Goal: Transaction & Acquisition: Purchase product/service

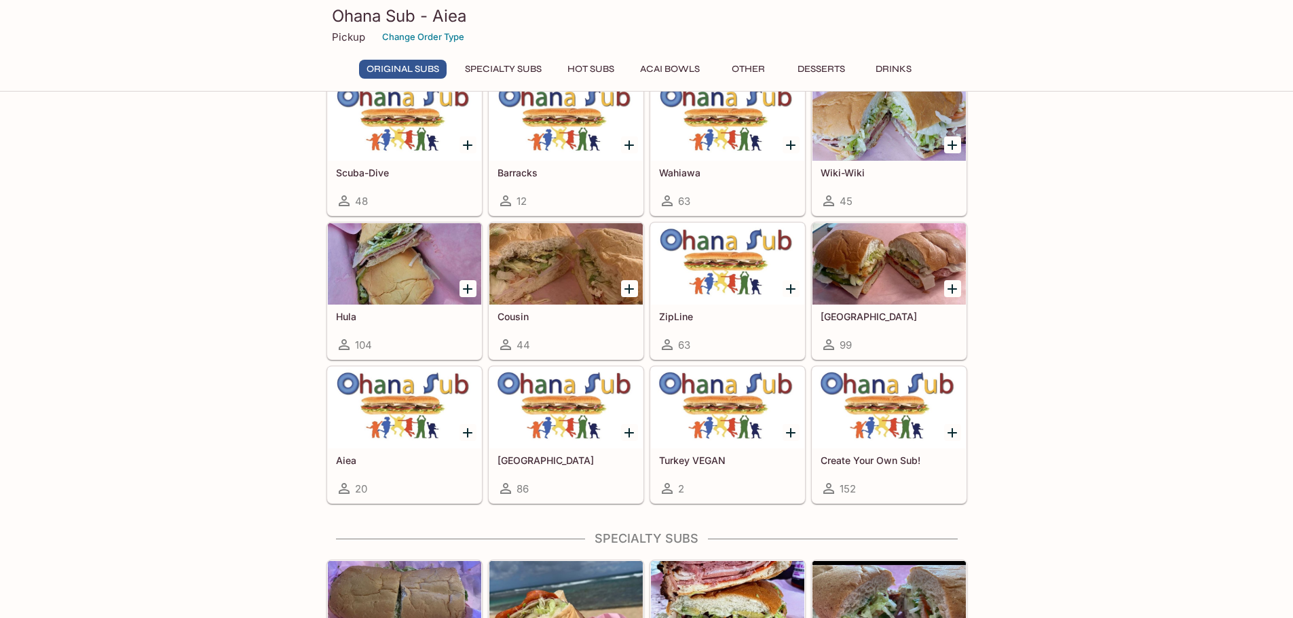
scroll to position [339, 0]
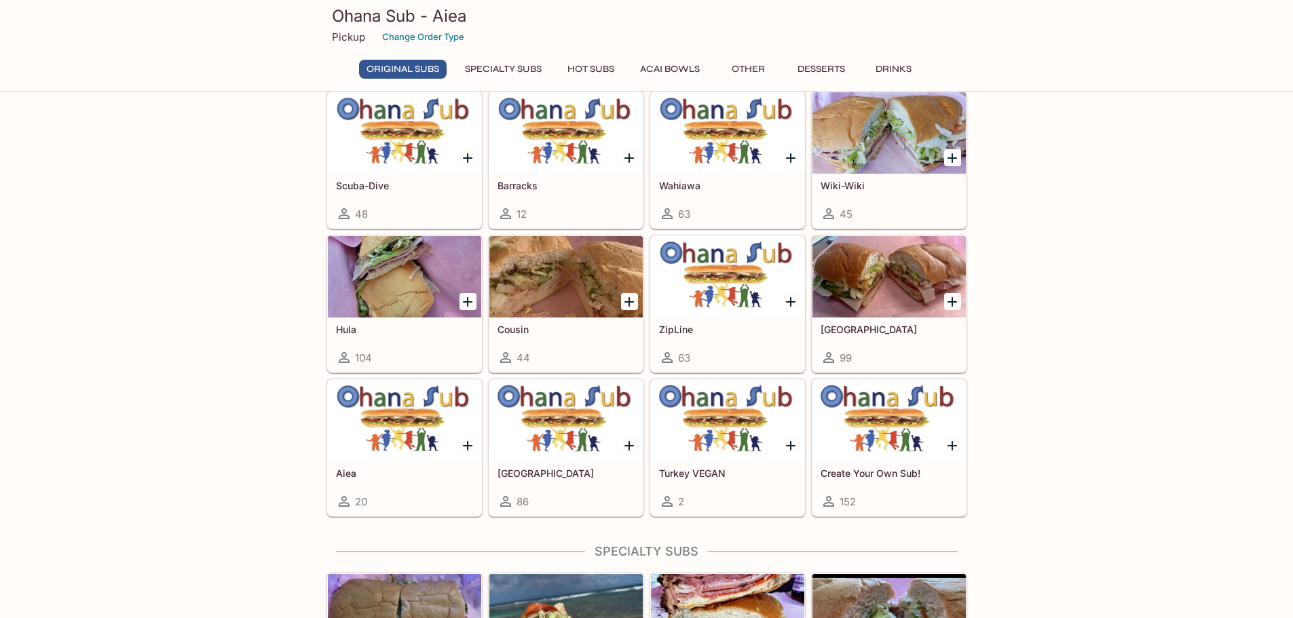
click at [761, 356] on div "63" at bounding box center [727, 358] width 137 height 16
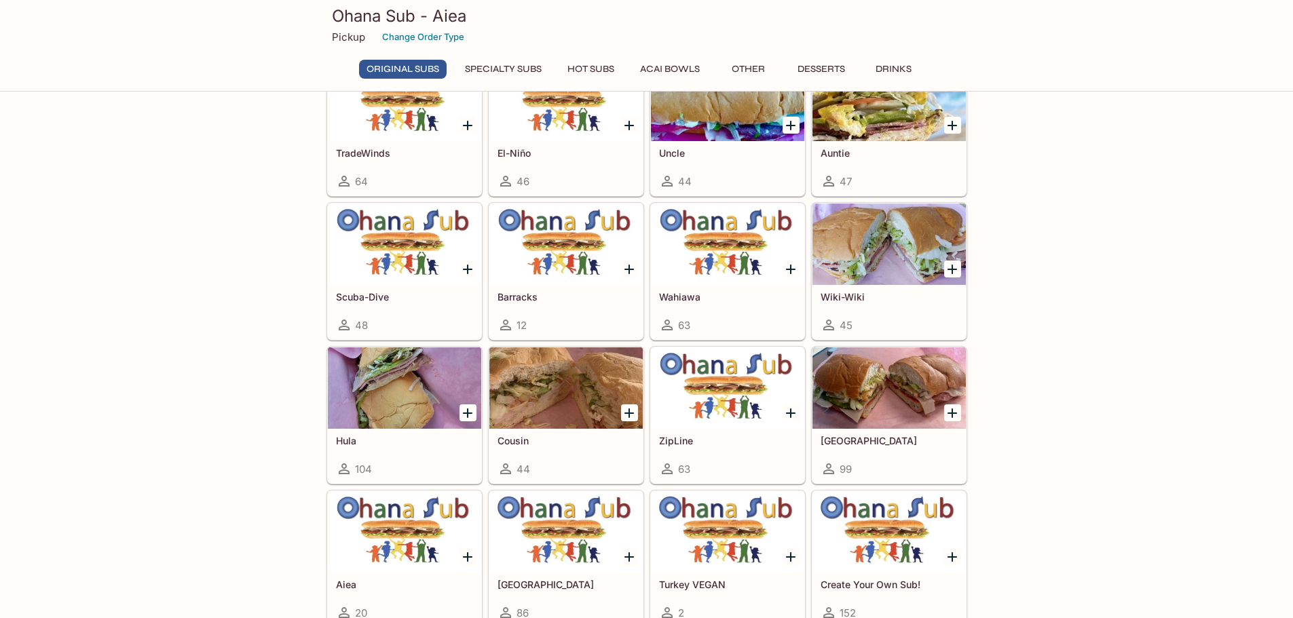
scroll to position [204, 0]
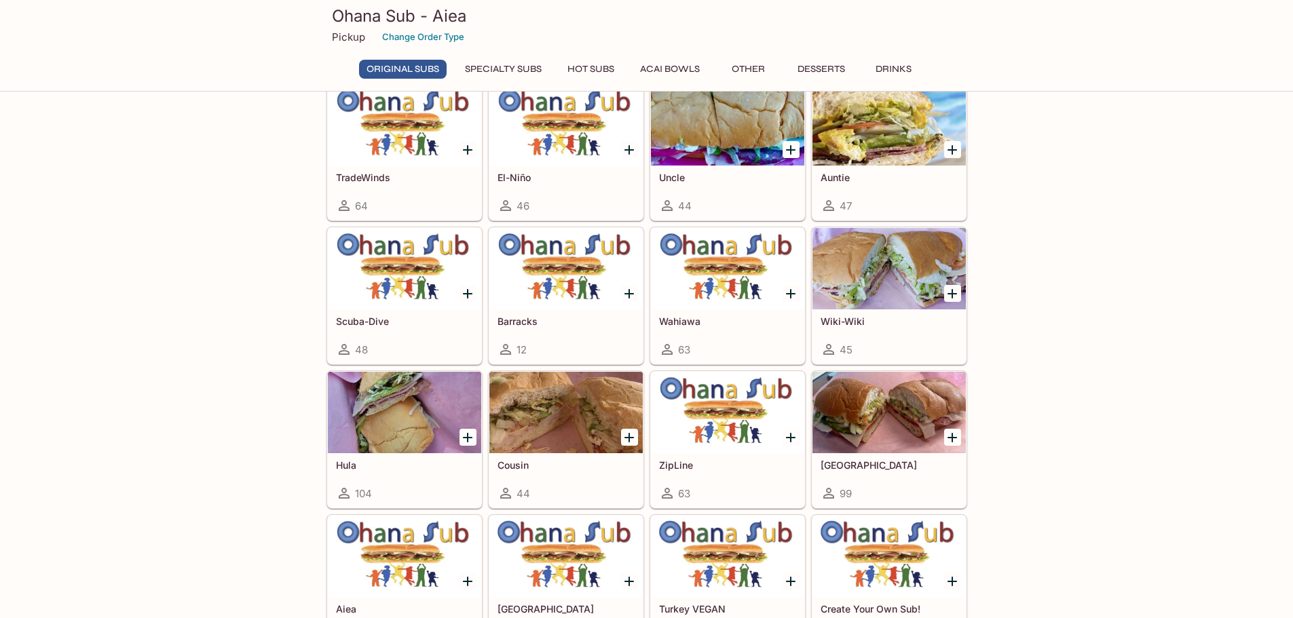
click at [402, 326] on h5 "Scuba-Dive" at bounding box center [404, 322] width 137 height 12
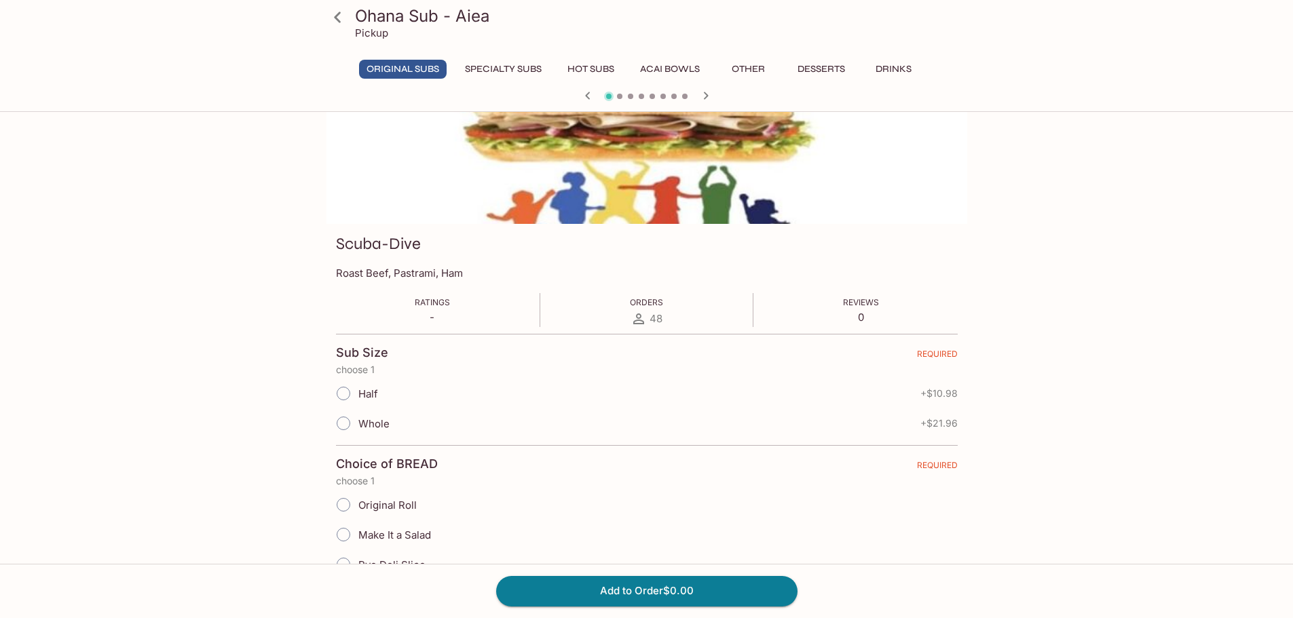
scroll to position [136, 0]
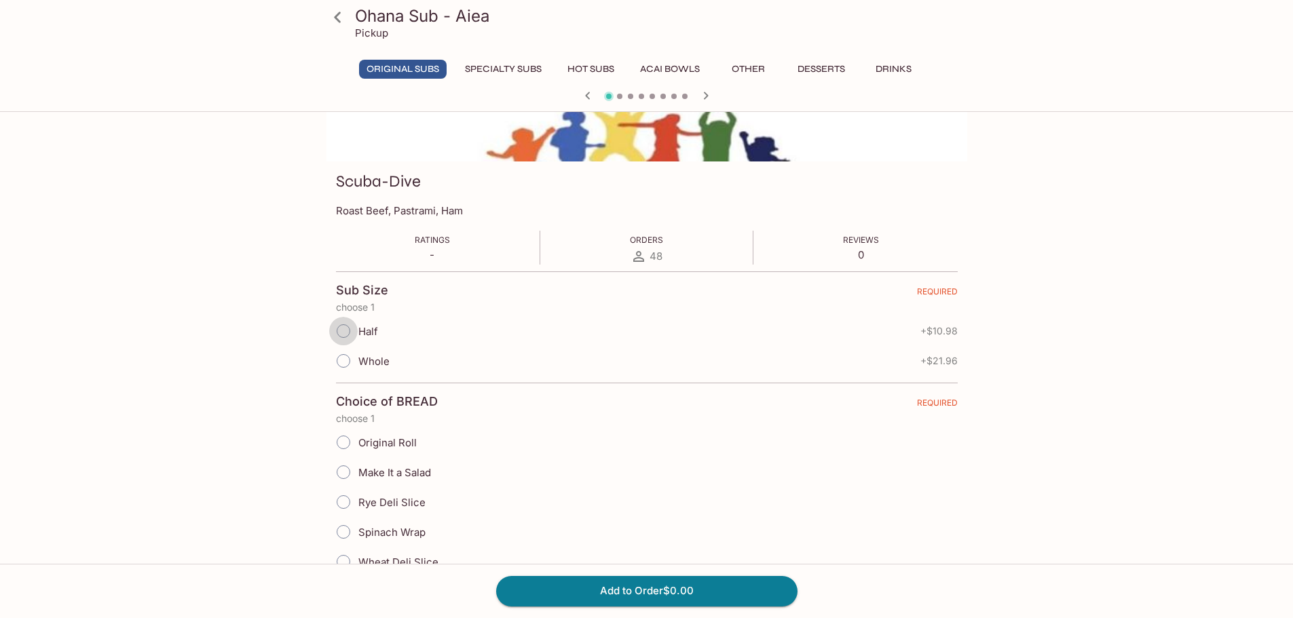
click at [347, 330] on input "Half" at bounding box center [343, 331] width 29 height 29
radio input "true"
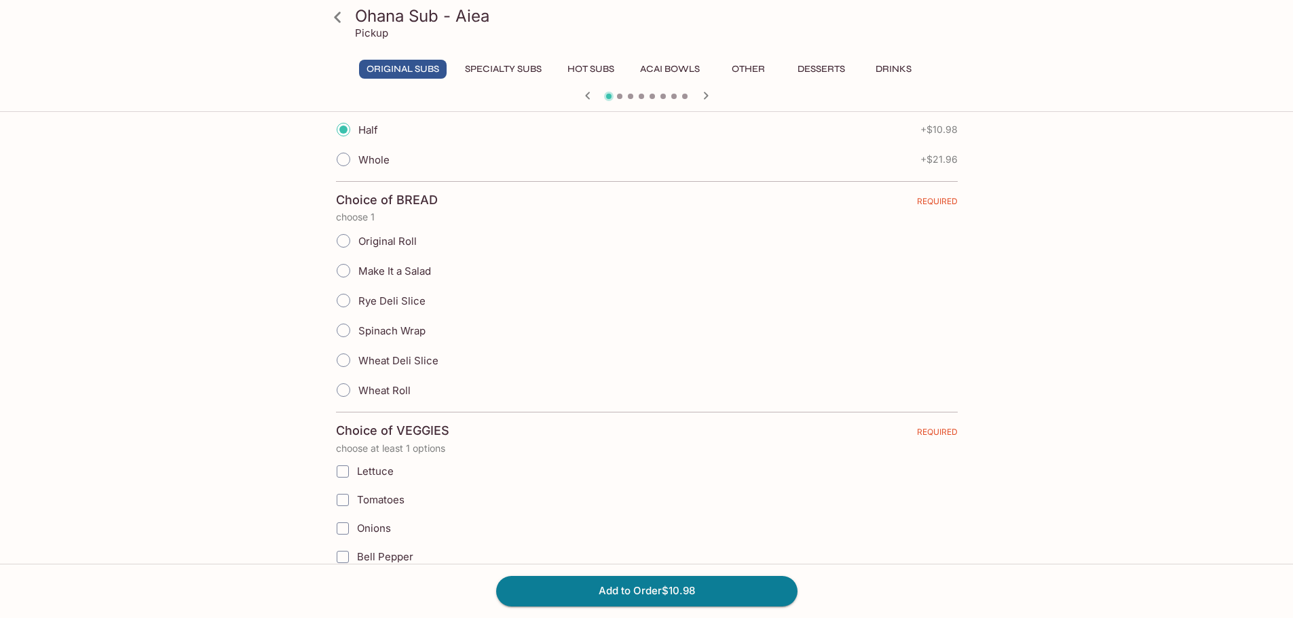
scroll to position [339, 0]
click at [341, 240] on input "Original Roll" at bounding box center [343, 239] width 29 height 29
radio input "true"
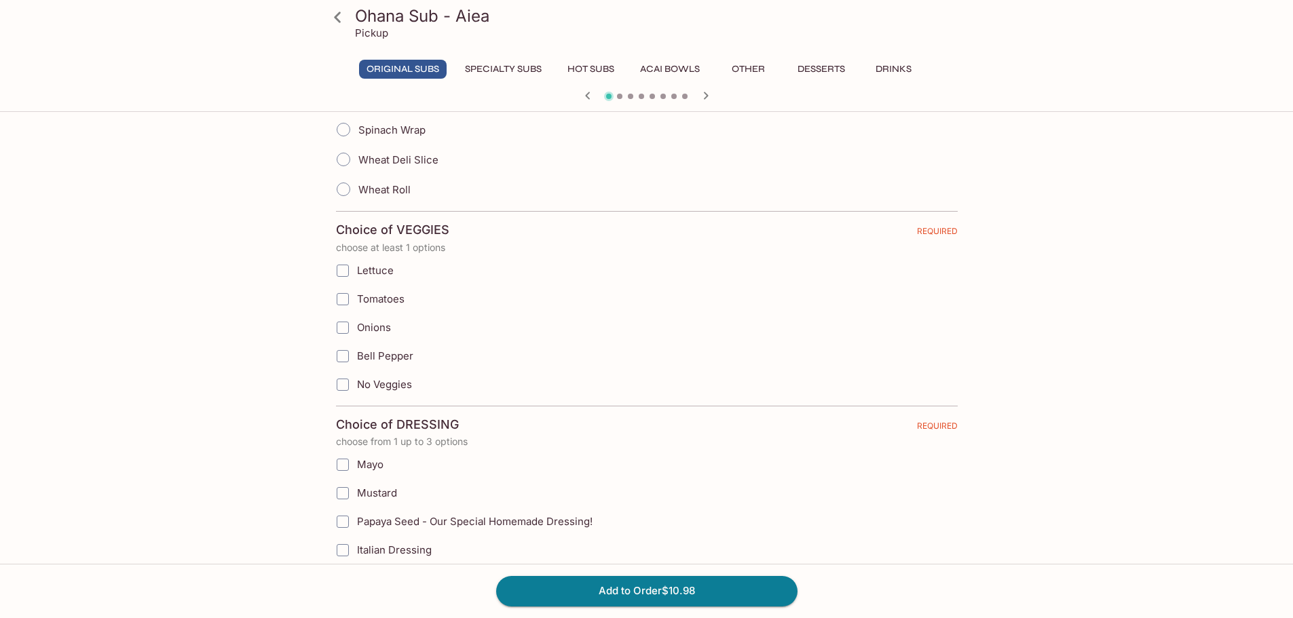
scroll to position [543, 0]
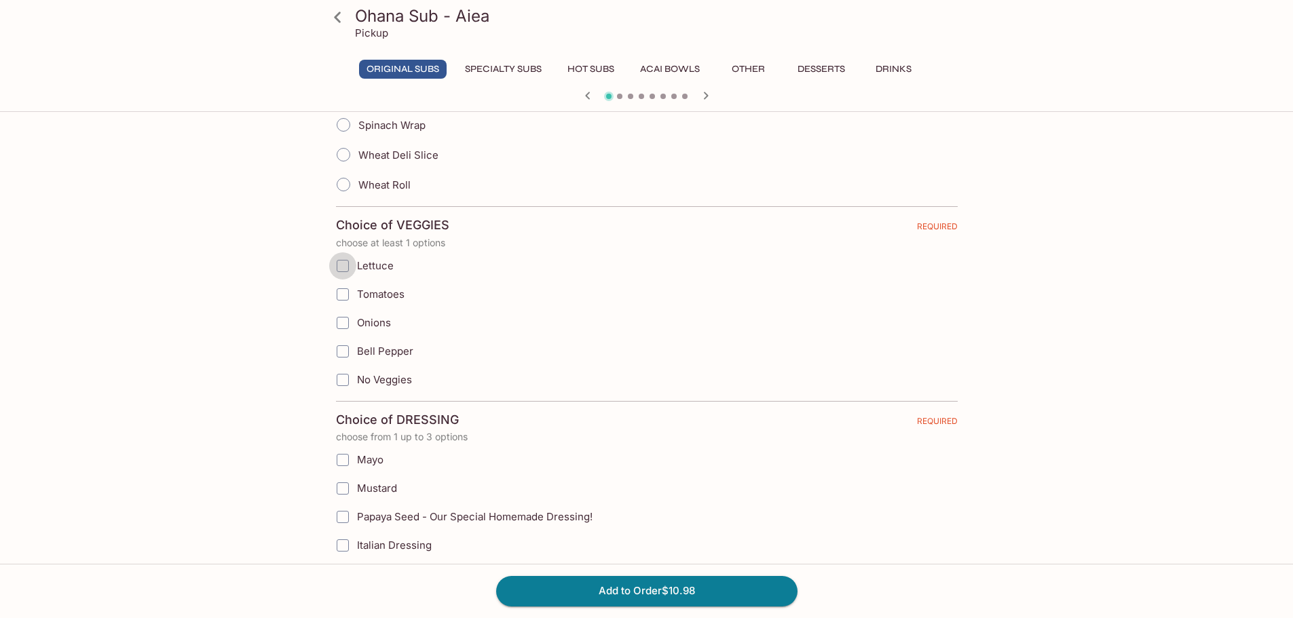
click at [342, 270] on input "Lettuce" at bounding box center [342, 265] width 27 height 27
checkbox input "true"
click at [337, 297] on input "Tomatoes" at bounding box center [342, 294] width 27 height 27
checkbox input "true"
click at [346, 326] on input "Onions" at bounding box center [342, 322] width 27 height 27
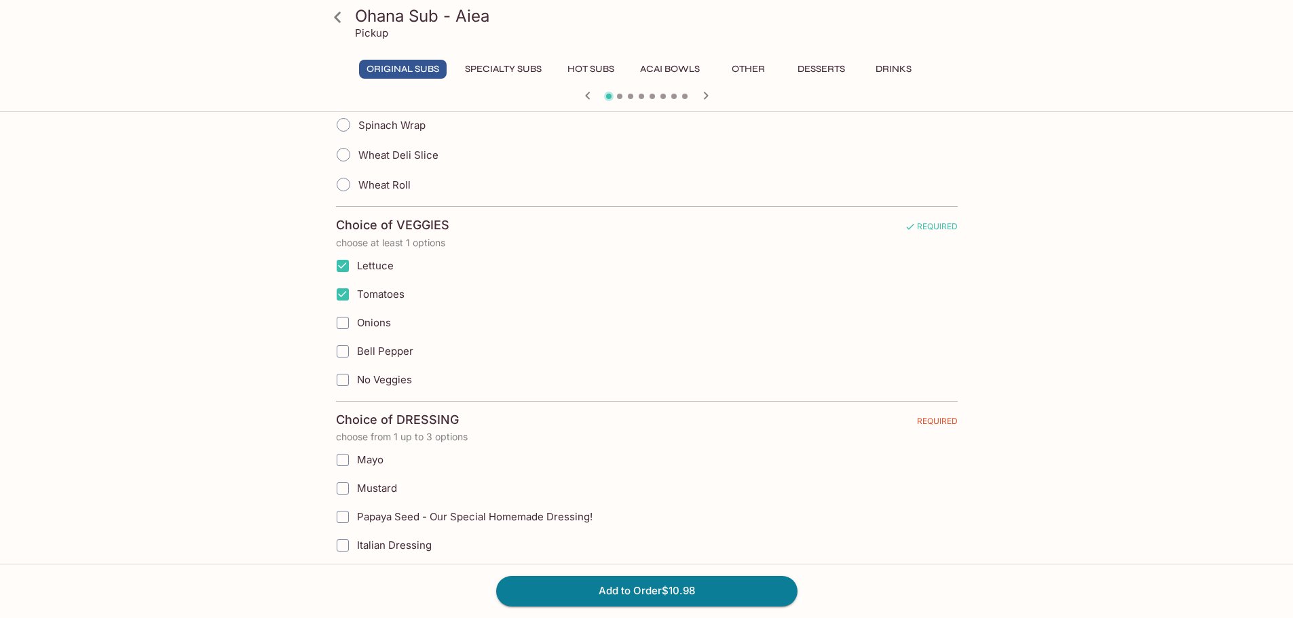
checkbox input "true"
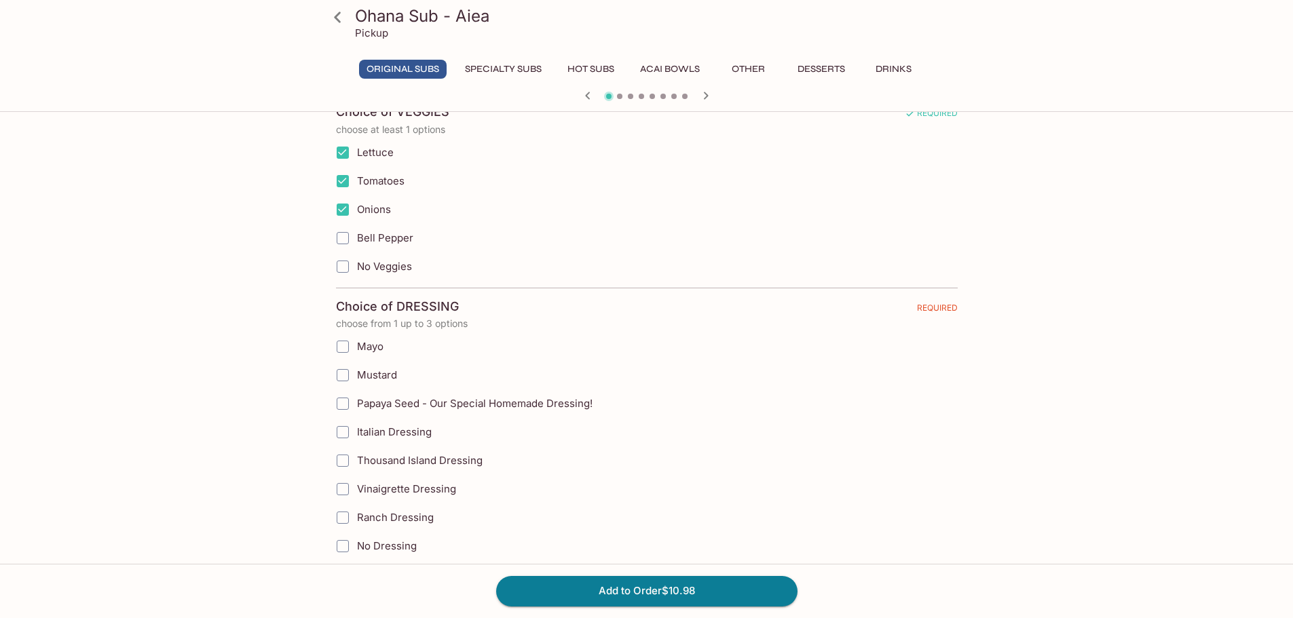
scroll to position [679, 0]
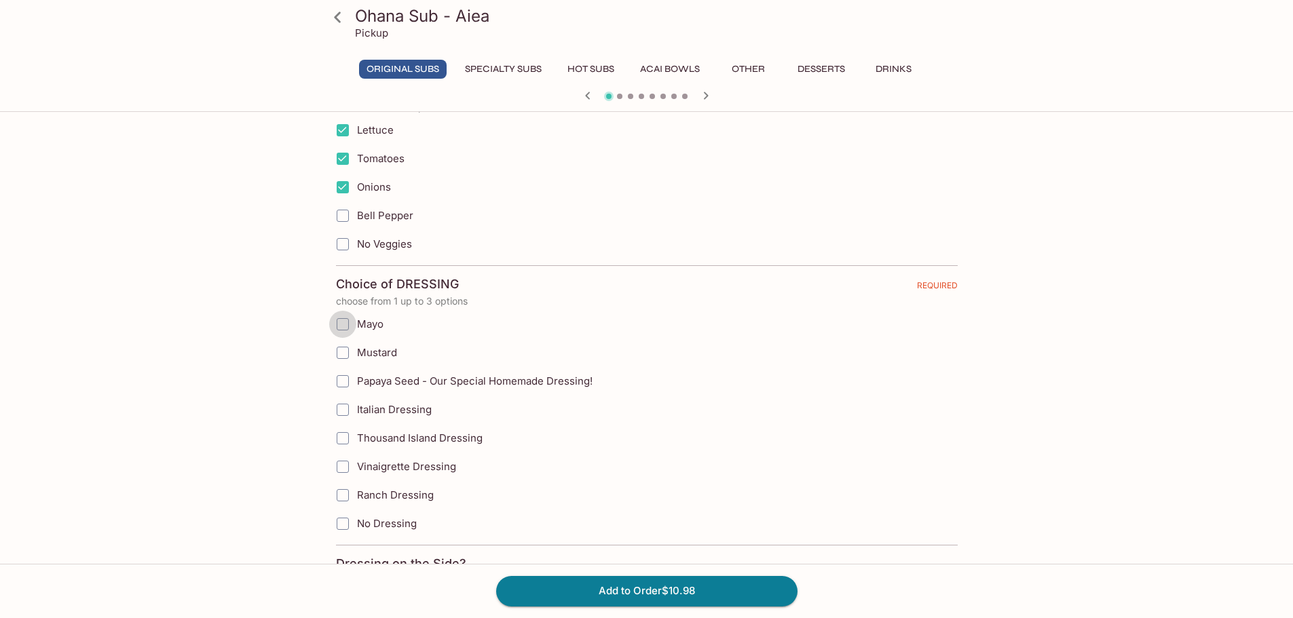
click at [343, 322] on input "Mayo" at bounding box center [342, 324] width 27 height 27
checkbox input "true"
click at [343, 377] on input "Papaya Seed - Our Special Homemade Dressing!" at bounding box center [342, 381] width 27 height 27
checkbox input "true"
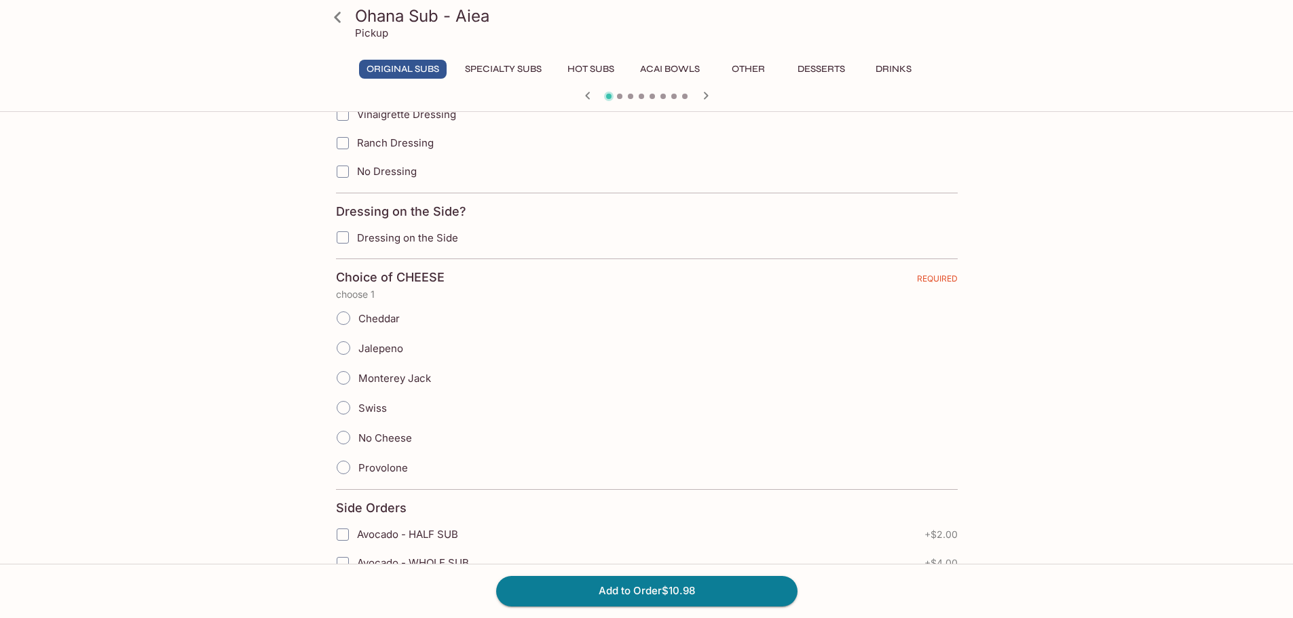
scroll to position [1086, 0]
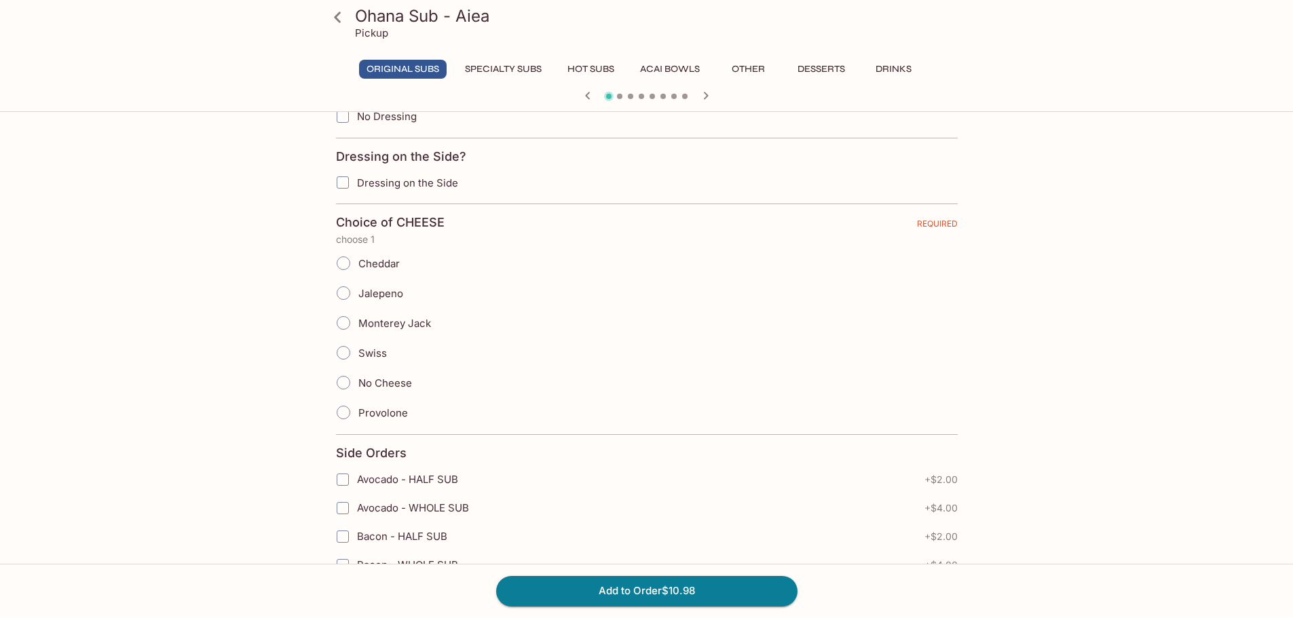
click at [340, 316] on input "Monterey Jack" at bounding box center [343, 323] width 29 height 29
radio input "true"
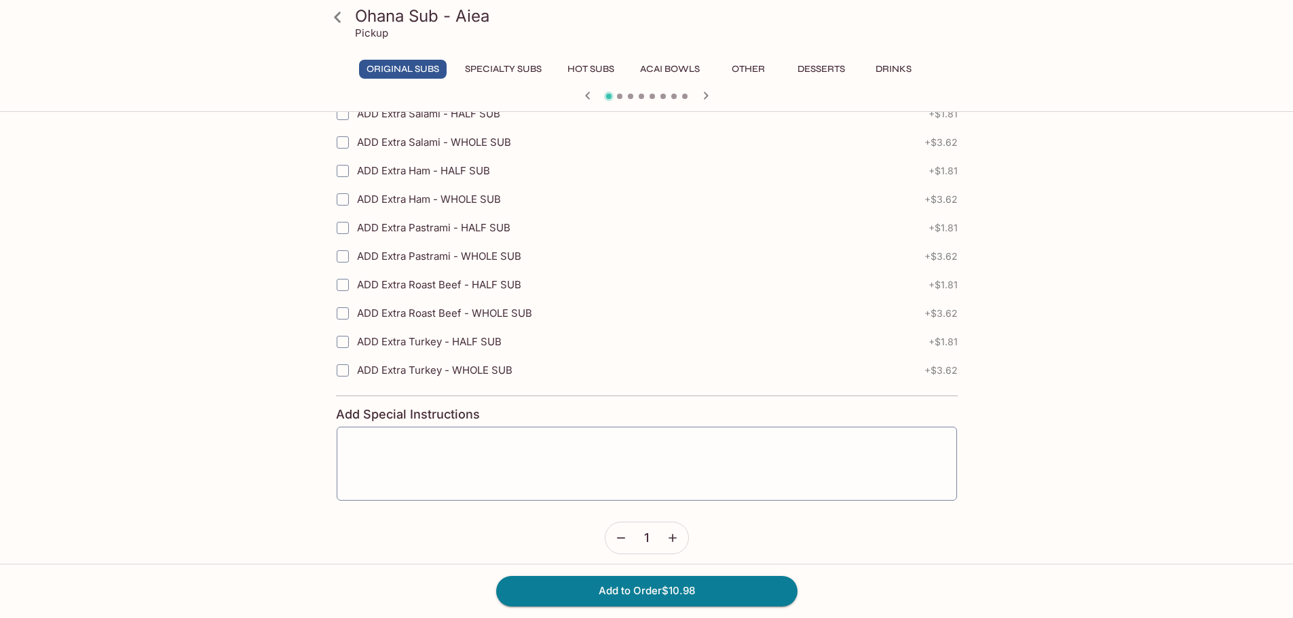
scroll to position [2069, 0]
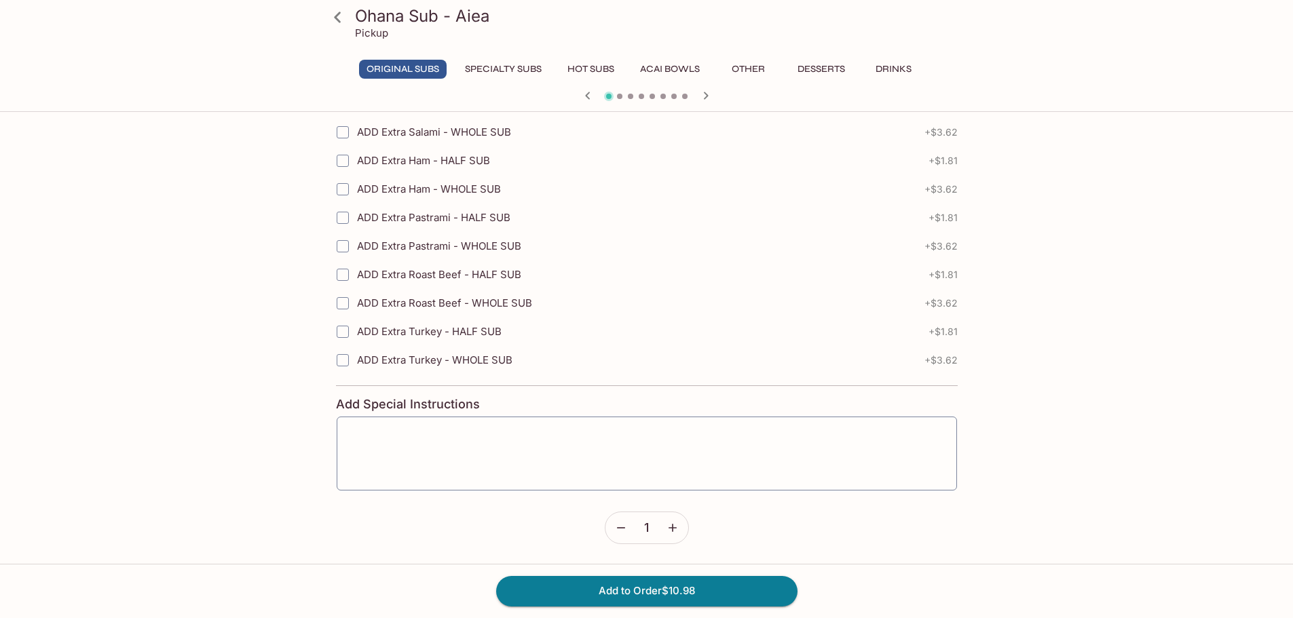
click at [713, 586] on button "Add to Order $10.98" at bounding box center [646, 591] width 301 height 30
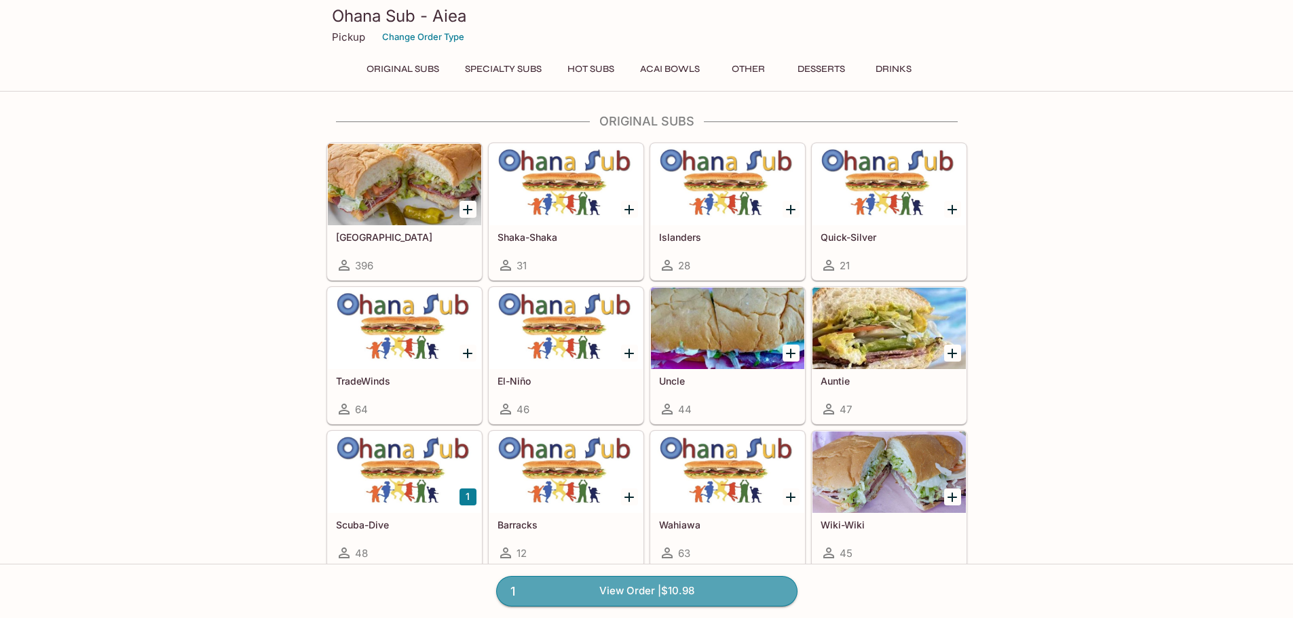
click at [674, 588] on link "1 View Order | $10.98" at bounding box center [646, 591] width 301 height 30
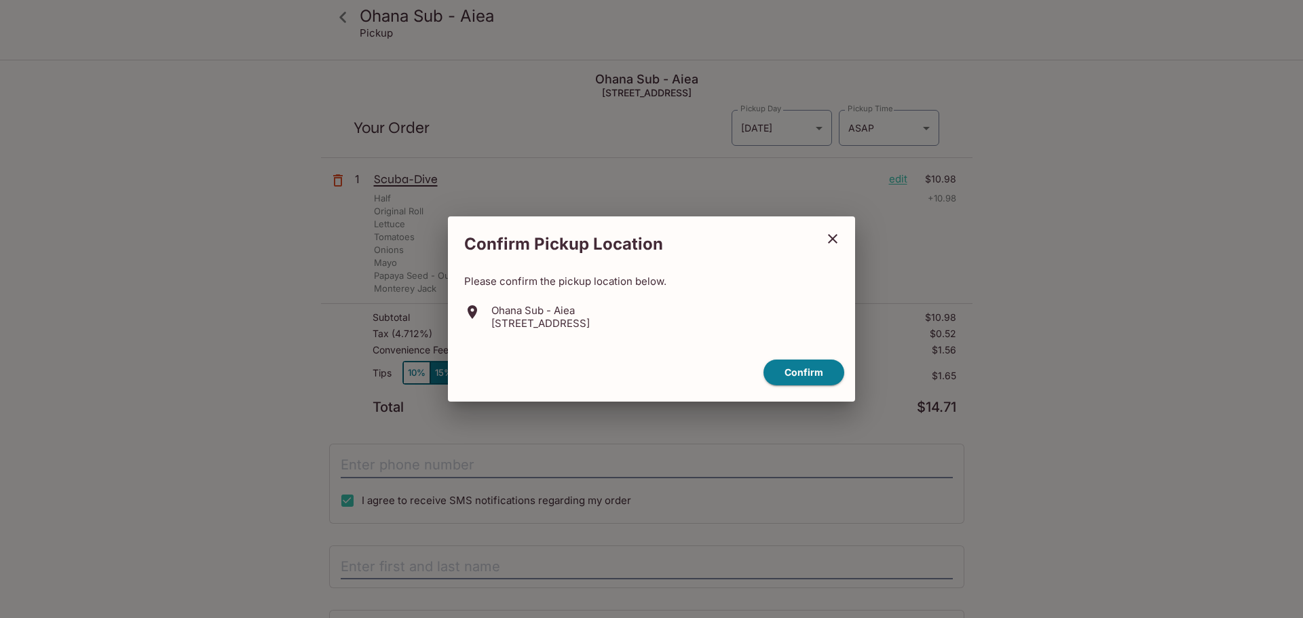
click at [831, 235] on icon "close" at bounding box center [833, 239] width 16 height 16
